Goal: Find specific page/section: Find specific page/section

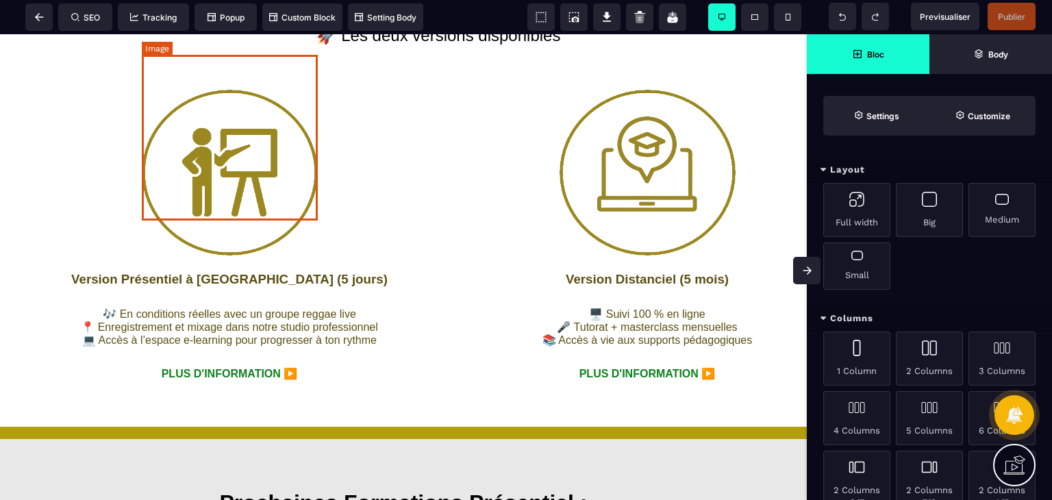
scroll to position [1274, 0]
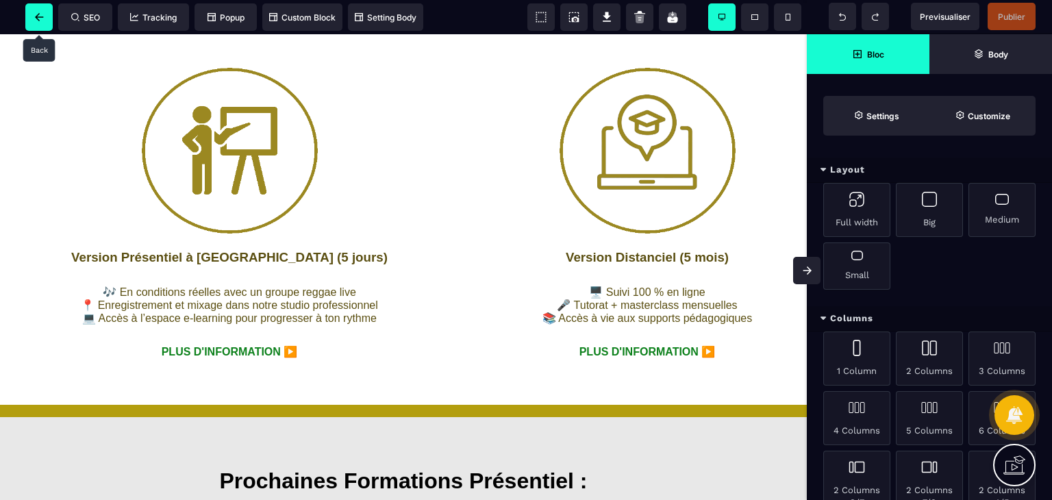
click at [40, 16] on icon at bounding box center [39, 17] width 9 height 8
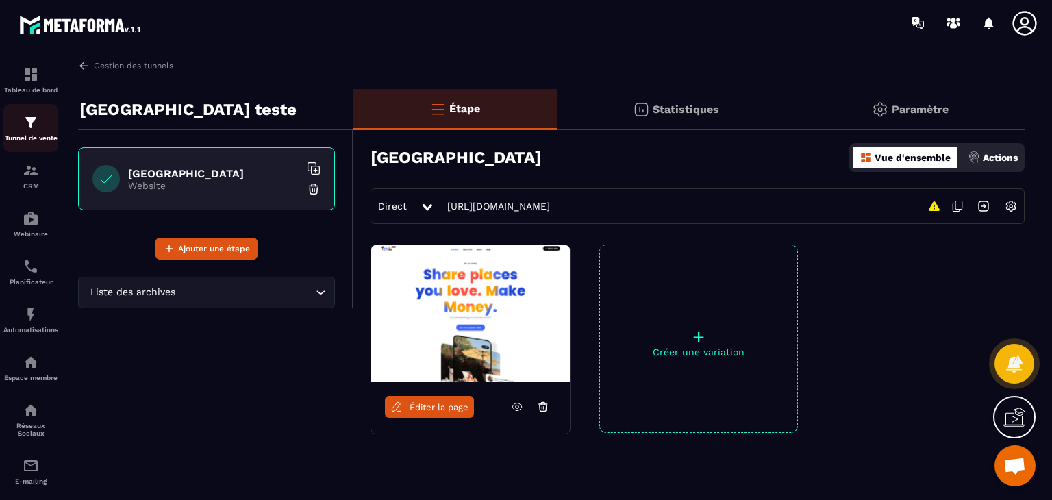
click at [25, 138] on p "Tunnel de vente" at bounding box center [30, 138] width 55 height 8
click at [35, 124] on img at bounding box center [31, 122] width 16 height 16
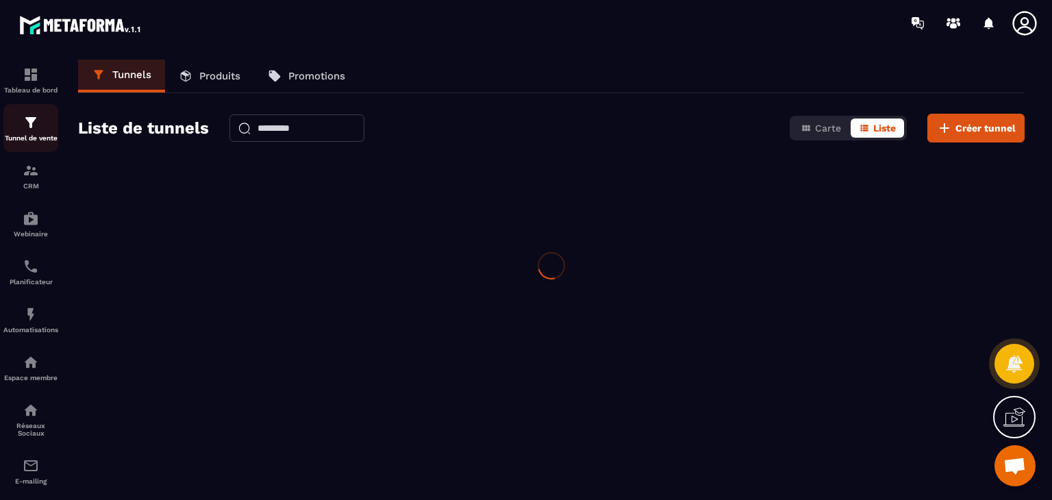
click at [27, 140] on p "Tunnel de vente" at bounding box center [30, 138] width 55 height 8
click at [32, 131] on img at bounding box center [31, 122] width 16 height 16
click at [221, 60] on link "Produits" at bounding box center [209, 76] width 89 height 33
